Goal: Information Seeking & Learning: Find specific fact

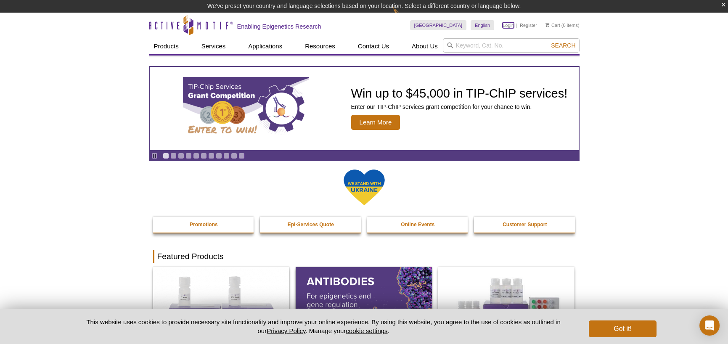
click at [507, 23] on link "Login" at bounding box center [507, 25] width 11 height 6
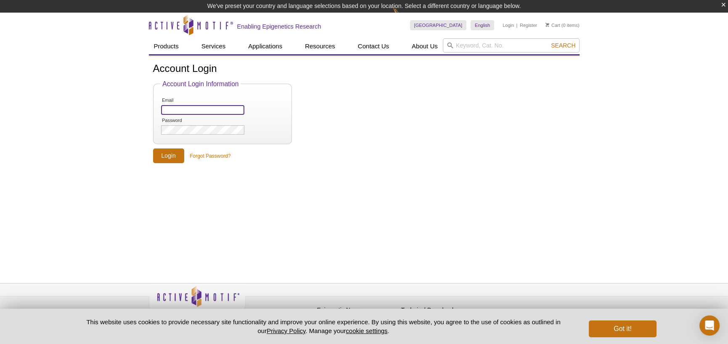
click at [194, 111] on input "Email" at bounding box center [202, 110] width 83 height 10
drag, startPoint x: 552, startPoint y: 108, endPoint x: 544, endPoint y: 89, distance: 20.4
click at [552, 107] on form "Account Login Information Email Password Login Forgot Password?" at bounding box center [364, 121] width 422 height 83
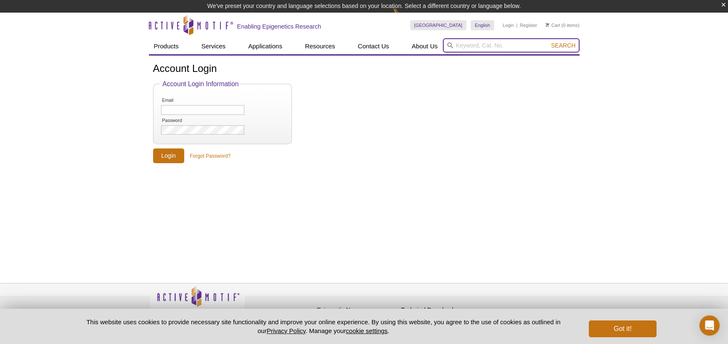
click at [508, 45] on input "search" at bounding box center [511, 45] width 137 height 14
paste input "81271"
type input "81271"
click at [548, 42] on button "Search" at bounding box center [562, 46] width 29 height 8
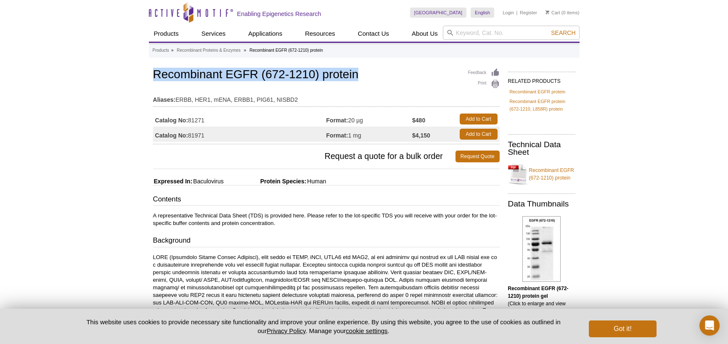
drag, startPoint x: 363, startPoint y: 76, endPoint x: 141, endPoint y: 77, distance: 222.0
copy h1 "Recombinant EGFR (672-1210) protein"
